Goal: Information Seeking & Learning: Check status

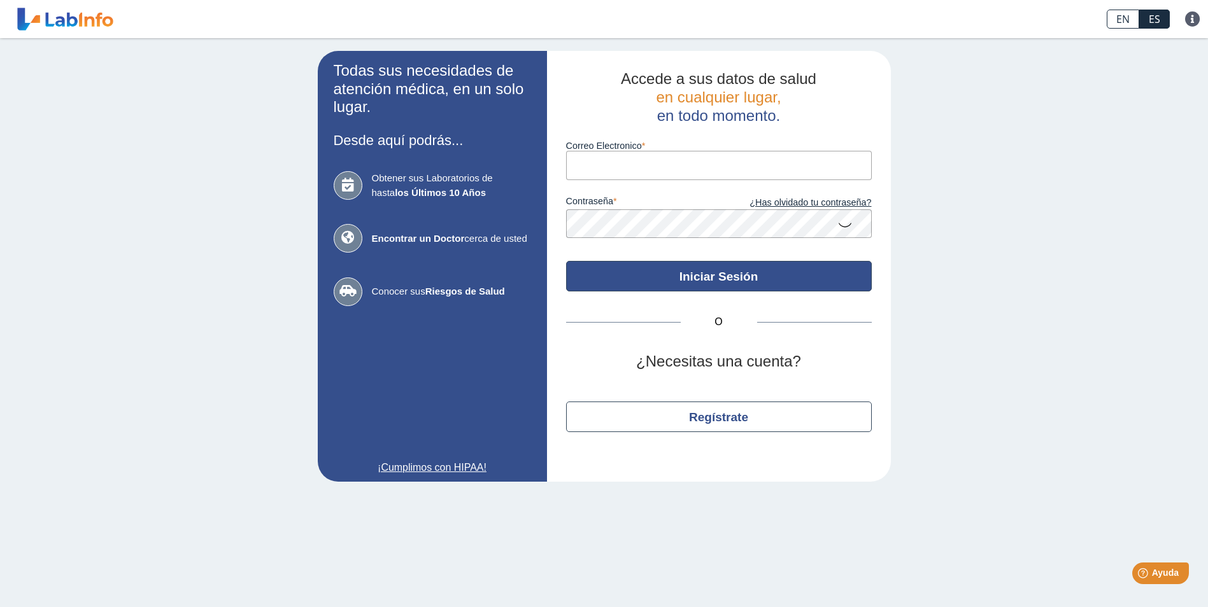
type input "[EMAIL_ADDRESS][DOMAIN_NAME]"
click at [738, 275] on button "Iniciar Sesión" at bounding box center [719, 276] width 306 height 31
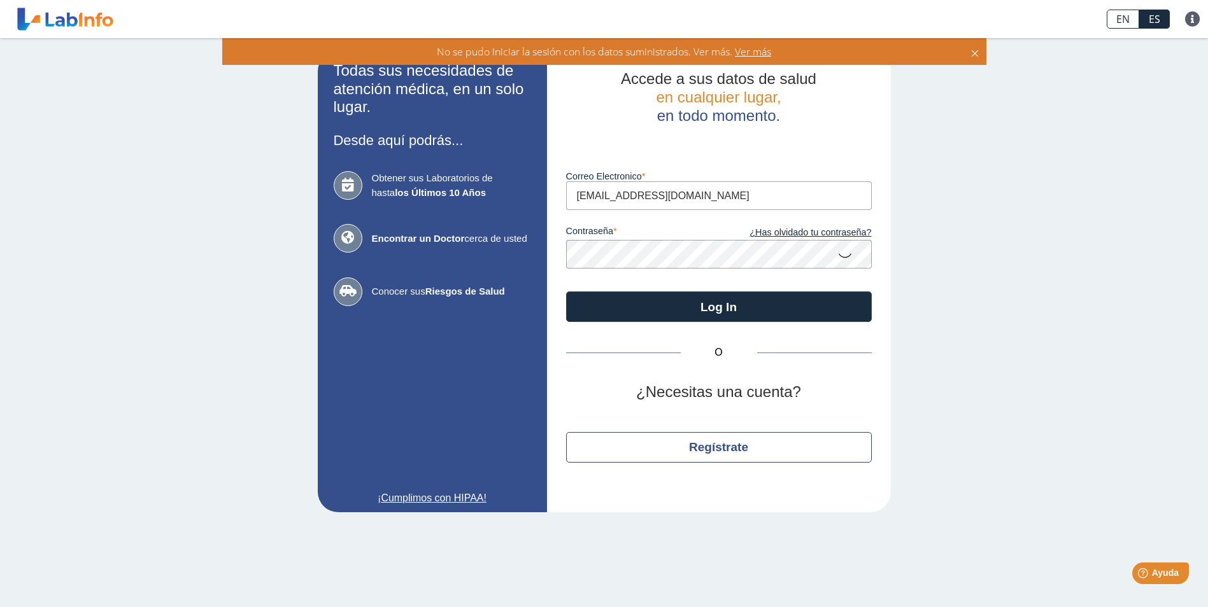
click at [758, 46] on span "Ver más" at bounding box center [751, 52] width 39 height 14
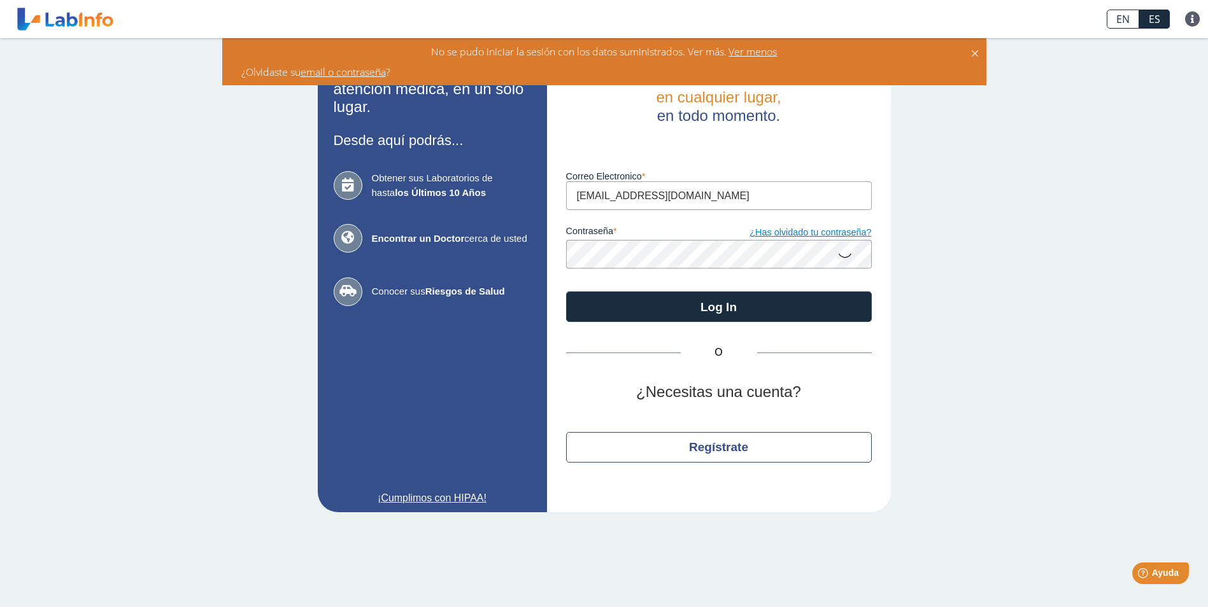
click at [810, 232] on link "¿Has olvidado tu contraseña?" at bounding box center [795, 233] width 153 height 14
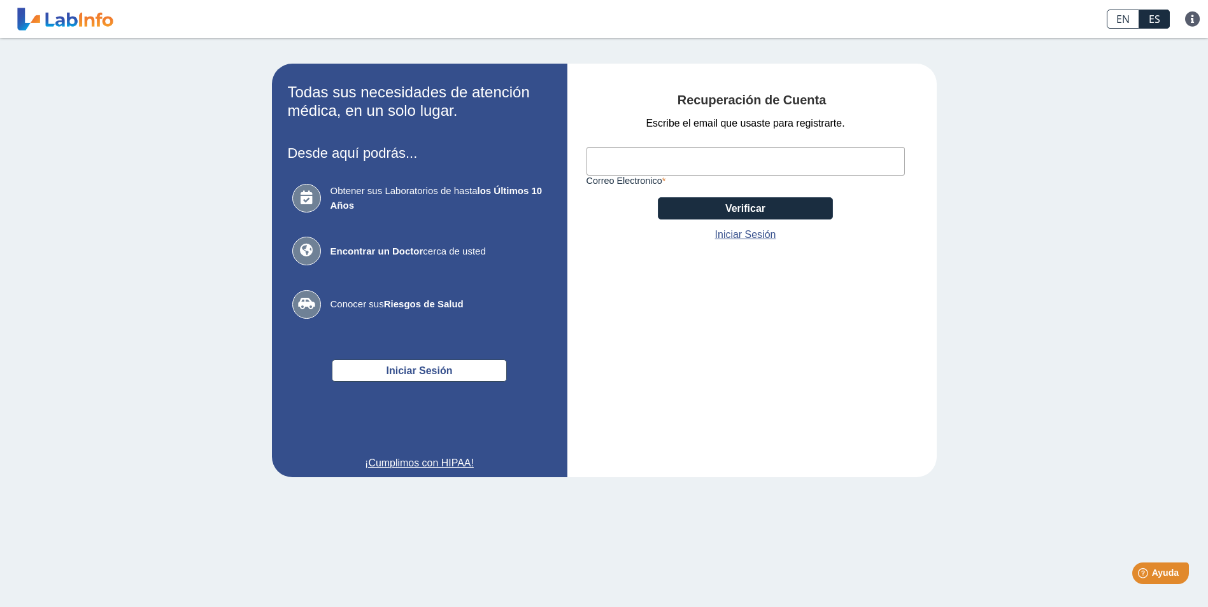
click at [734, 164] on input "Correo Electronico" at bounding box center [745, 161] width 318 height 29
type input "[EMAIL_ADDRESS][DOMAIN_NAME]"
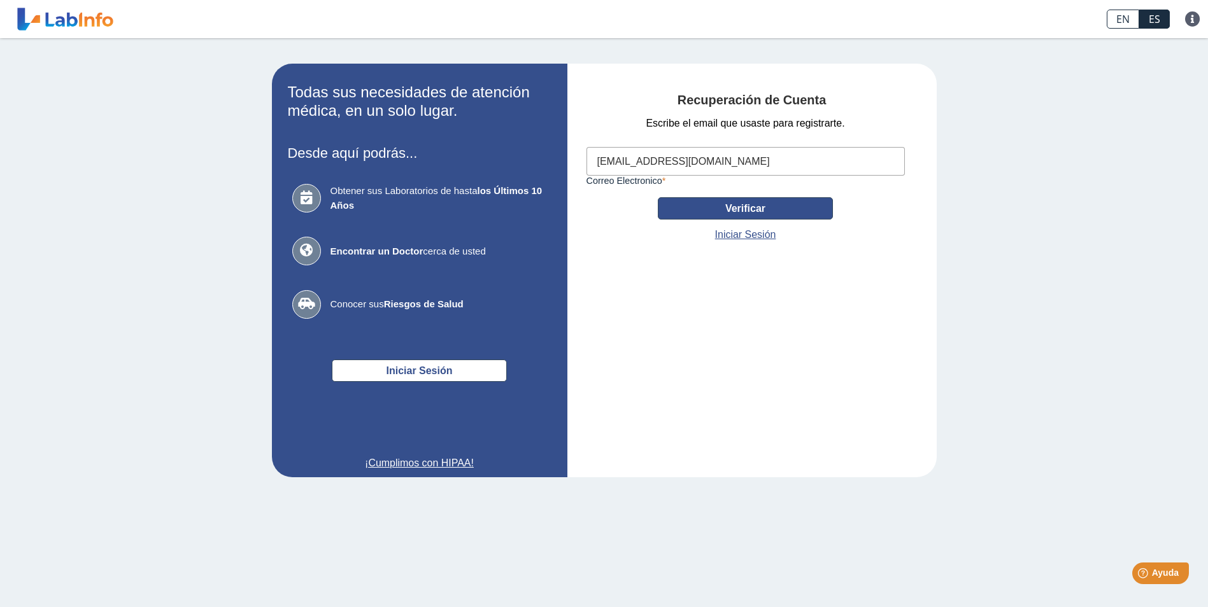
click at [735, 208] on button "Verificar" at bounding box center [745, 208] width 175 height 22
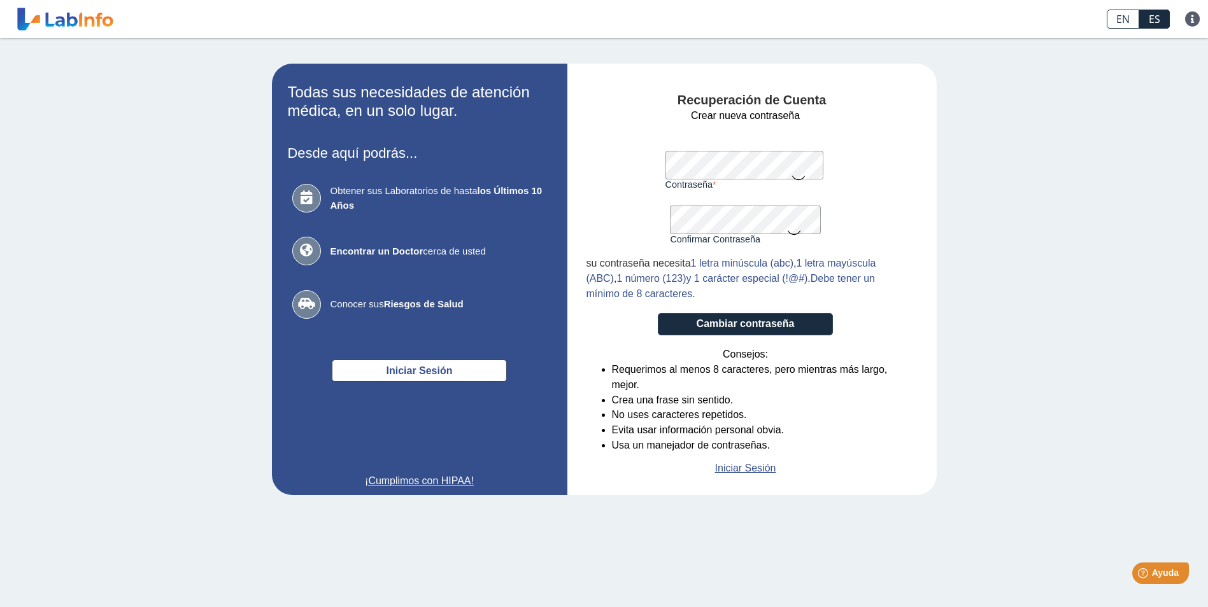
click at [608, 337] on form "Crear nueva contraseña Contraseña Una contraseña válida es requerida Confirmar …" at bounding box center [745, 292] width 318 height 368
click at [743, 328] on button "Cambiar contraseña" at bounding box center [745, 324] width 175 height 22
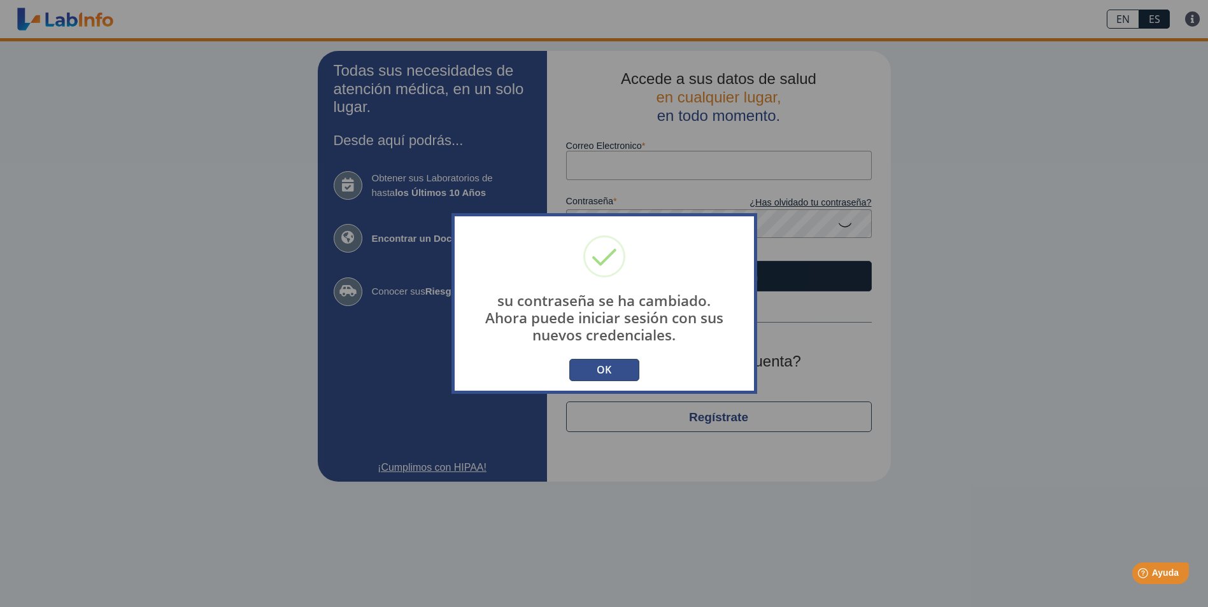
type input "[EMAIL_ADDRESS][DOMAIN_NAME]"
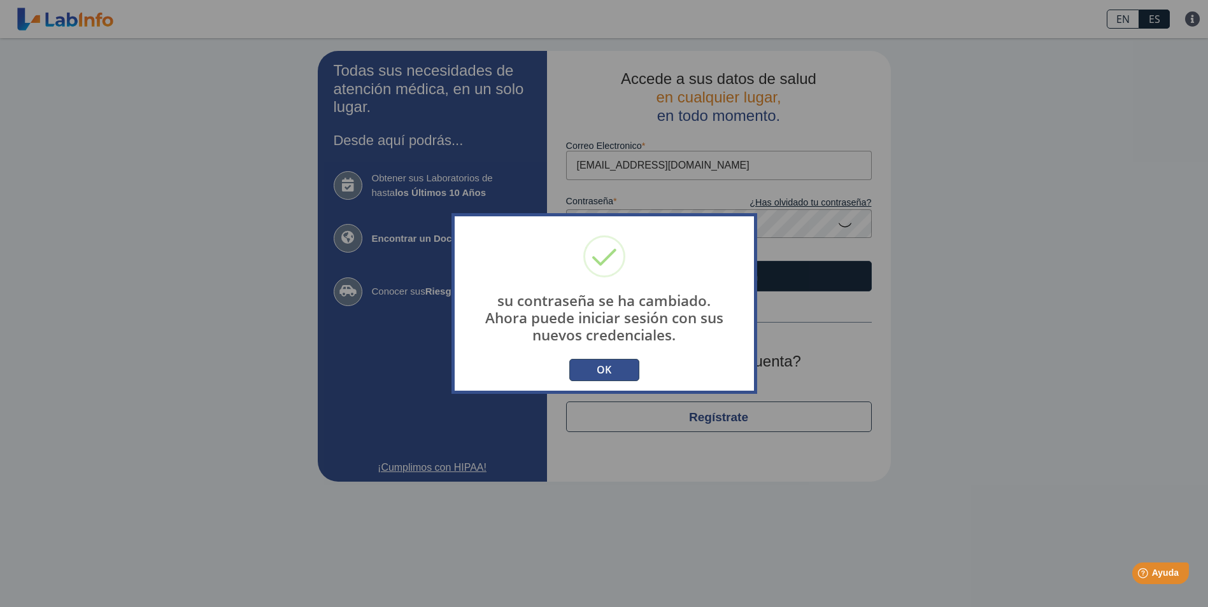
click at [609, 373] on button "OK" at bounding box center [604, 370] width 70 height 22
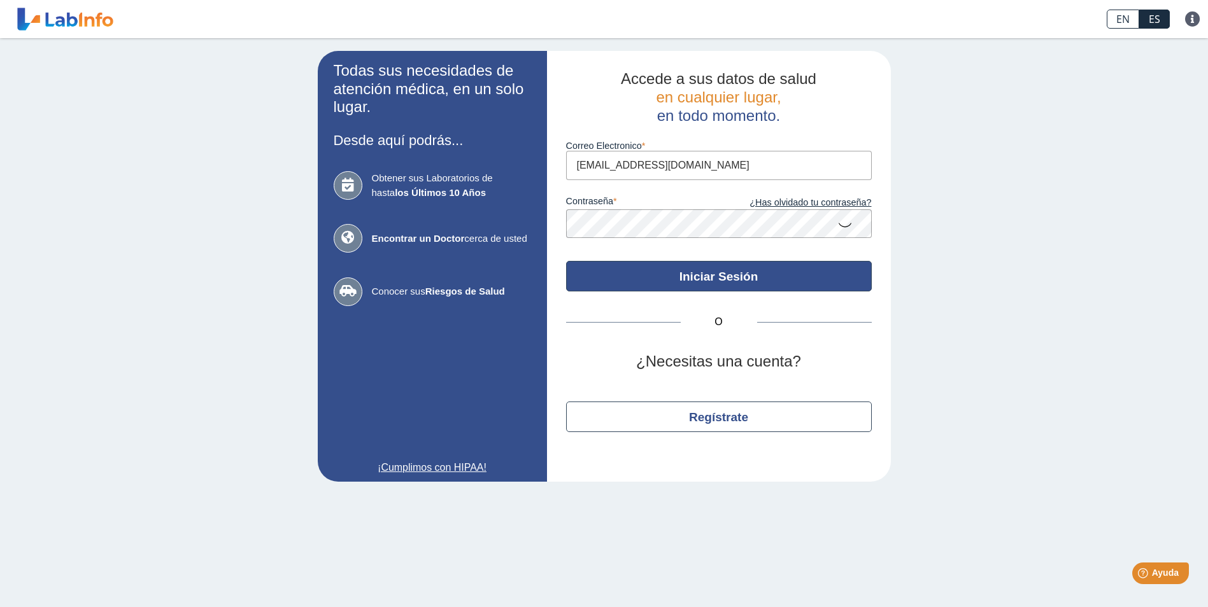
click at [707, 277] on button "Iniciar Sesión" at bounding box center [719, 276] width 306 height 31
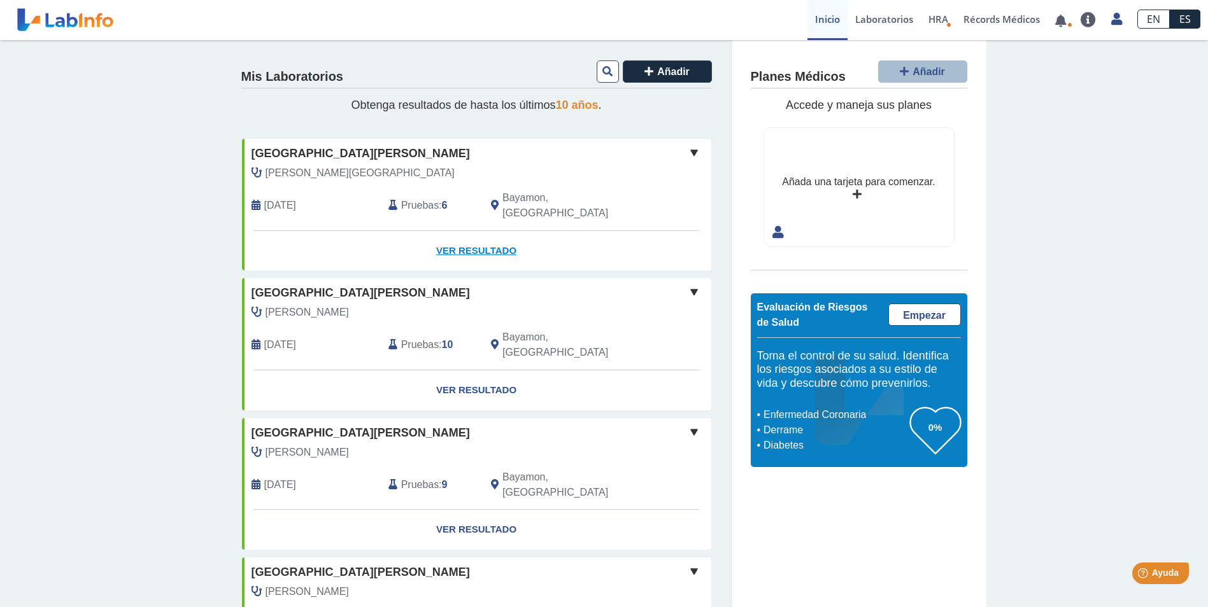
click at [483, 236] on link "Ver Resultado" at bounding box center [476, 251] width 469 height 40
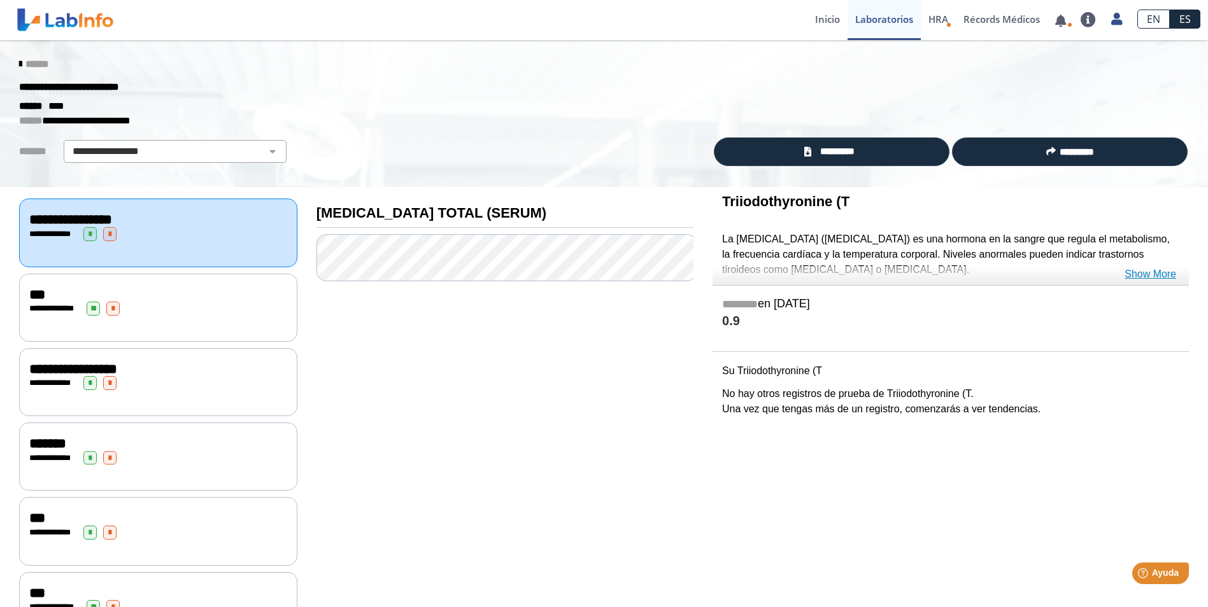
click at [1152, 268] on link "Show More" at bounding box center [1150, 274] width 52 height 15
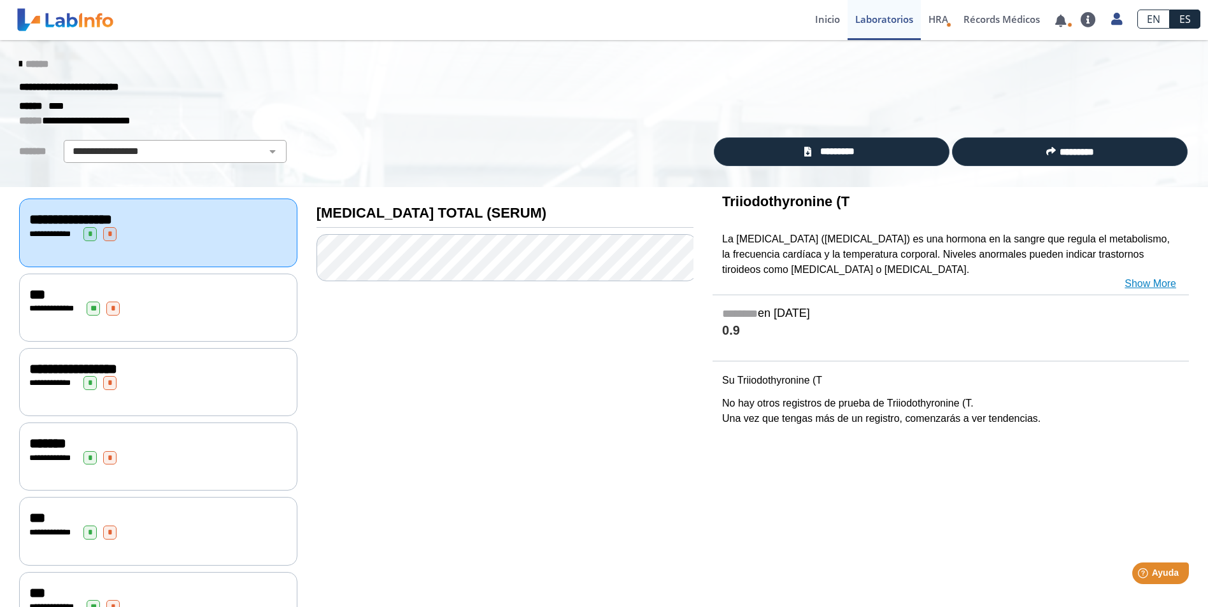
click at [1148, 285] on link "Show More" at bounding box center [1150, 283] width 52 height 15
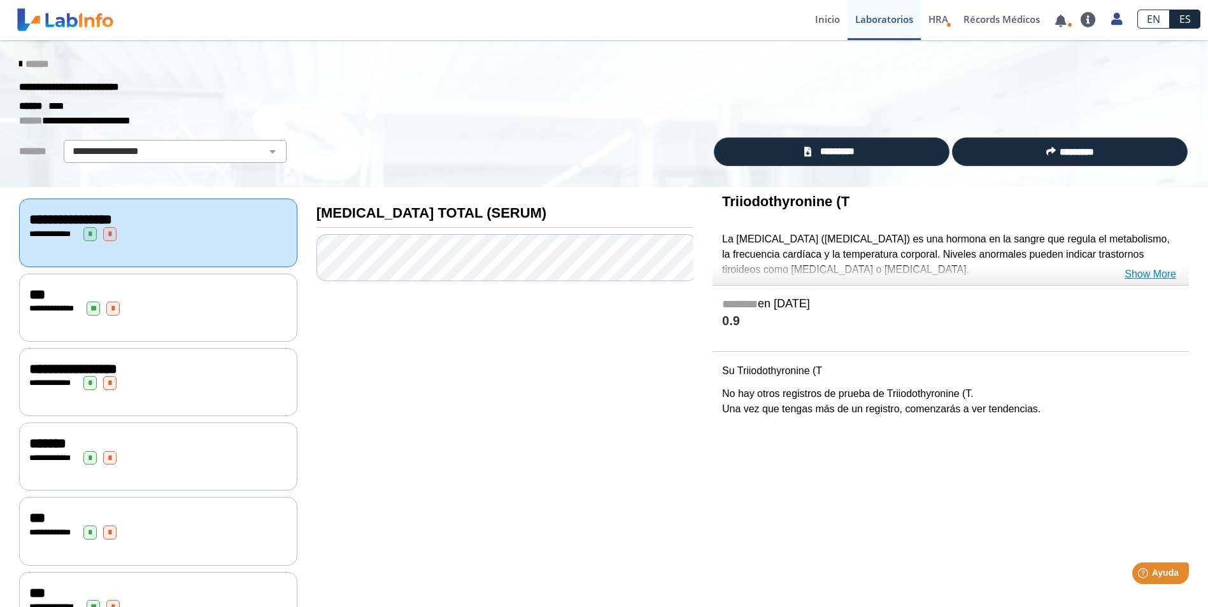
click at [1151, 276] on link "Show More" at bounding box center [1150, 274] width 52 height 15
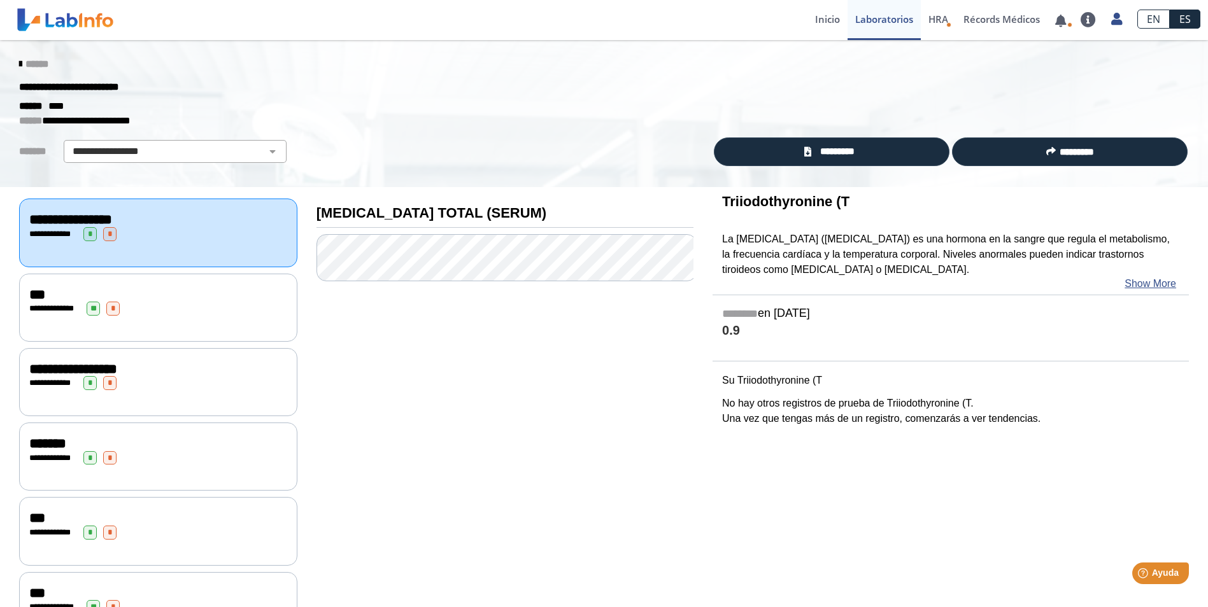
scroll to position [52, 0]
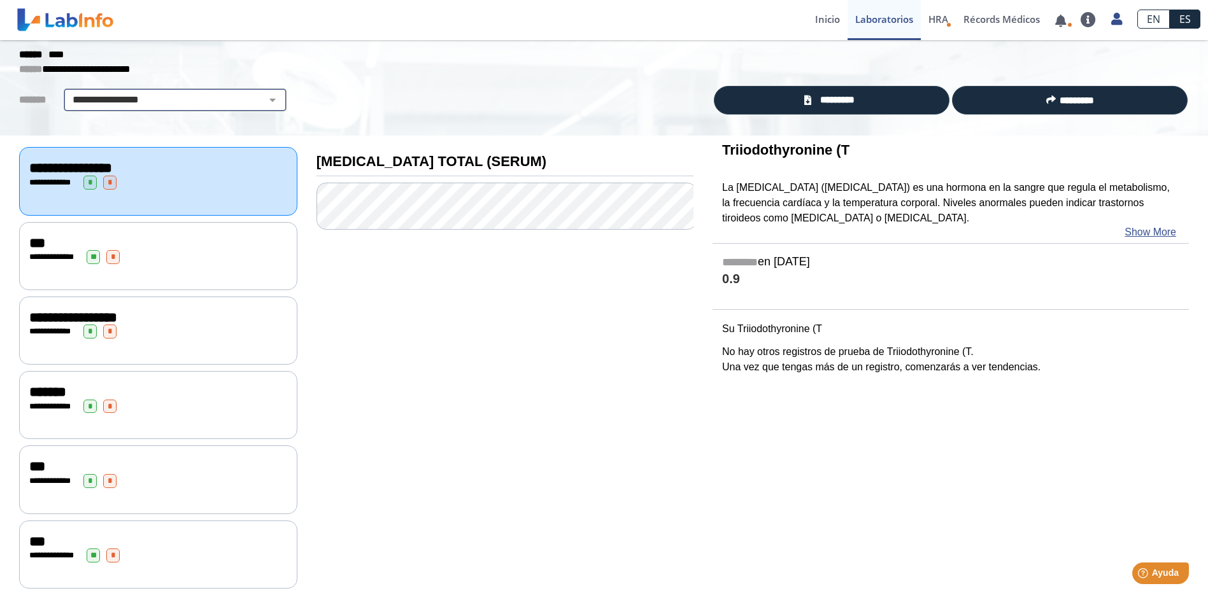
click at [262, 95] on select "**********" at bounding box center [174, 99] width 215 height 15
click at [519, 83] on div "**********" at bounding box center [604, 63] width 1208 height 148
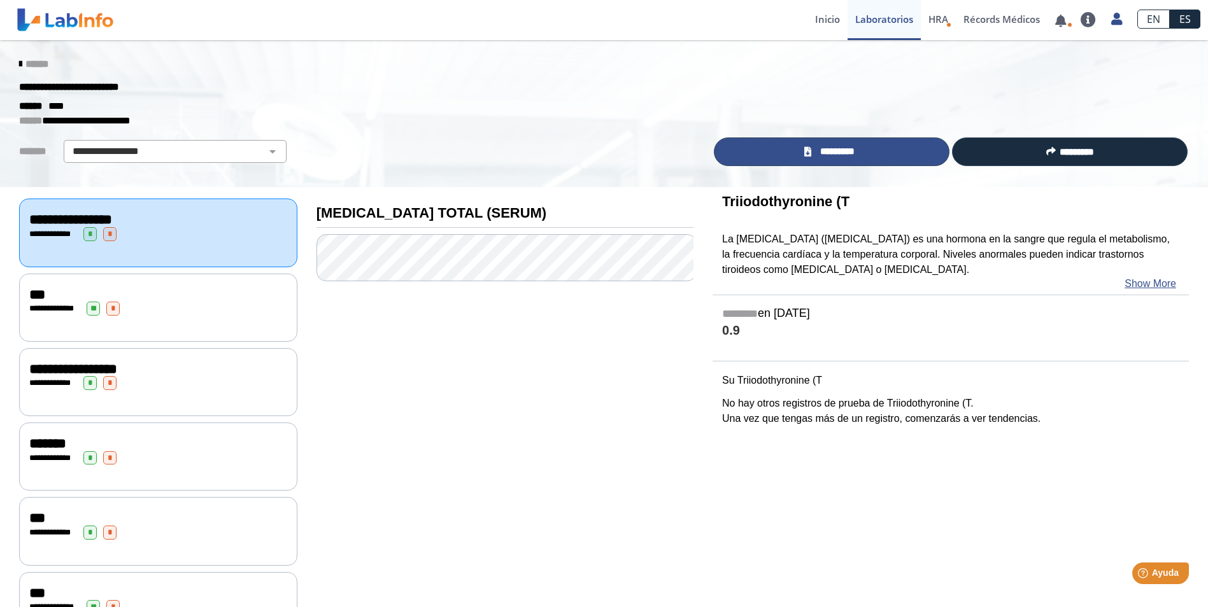
click at [819, 144] on span "*********" at bounding box center [837, 151] width 44 height 15
